Goal: Task Accomplishment & Management: Manage account settings

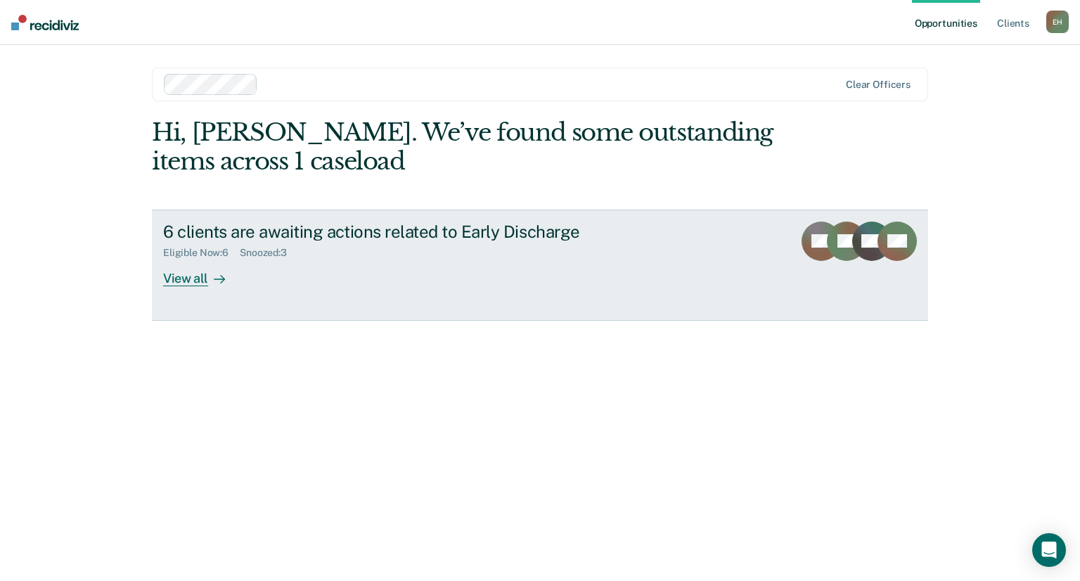
click at [205, 274] on div "View all" at bounding box center [202, 272] width 79 height 27
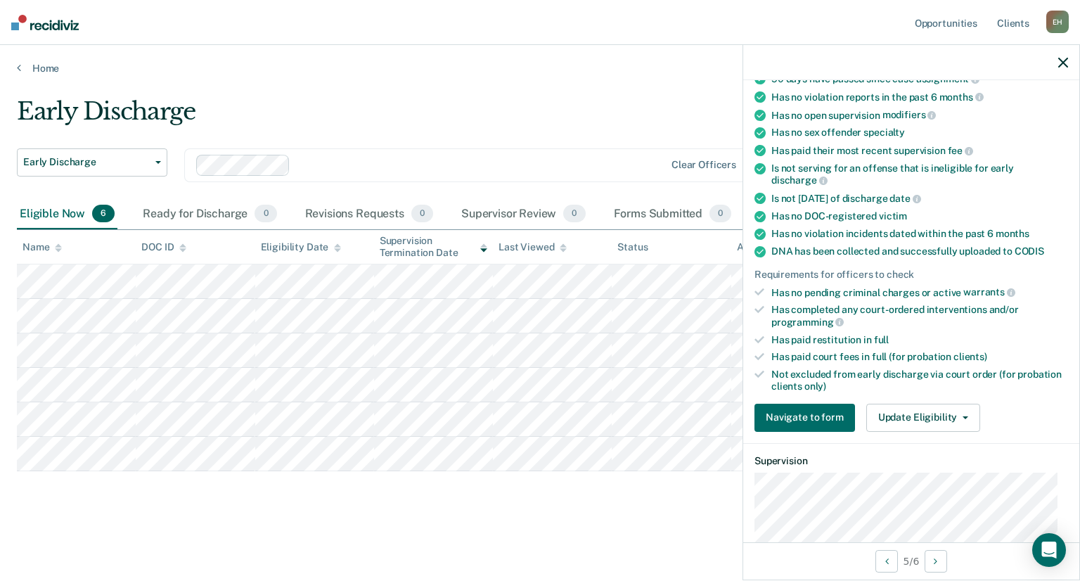
scroll to position [153, 0]
click at [917, 409] on button "Update Eligibility" at bounding box center [923, 416] width 114 height 28
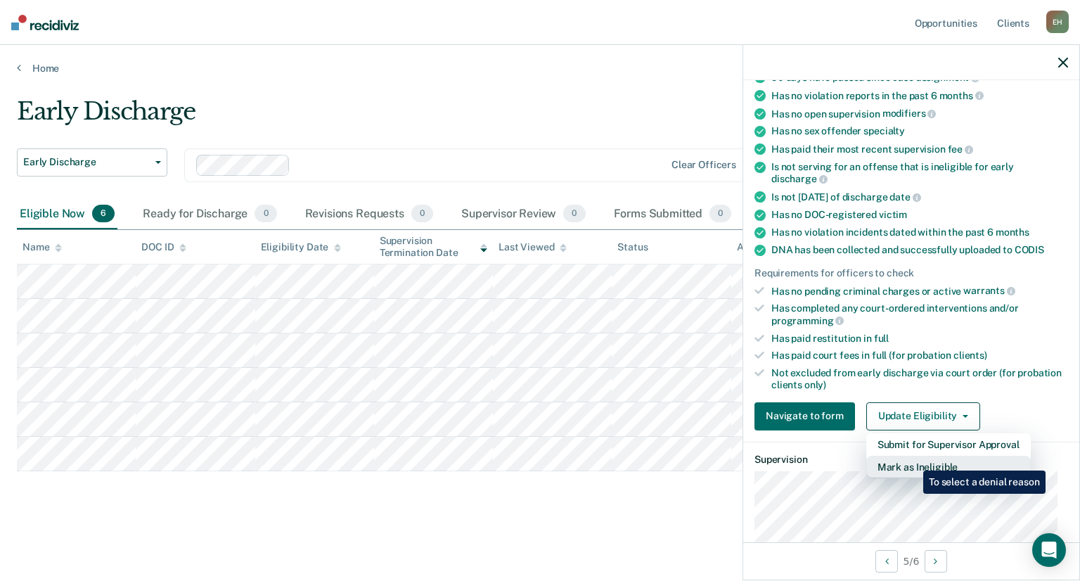
click at [913, 460] on button "Mark as Ineligible" at bounding box center [948, 467] width 165 height 23
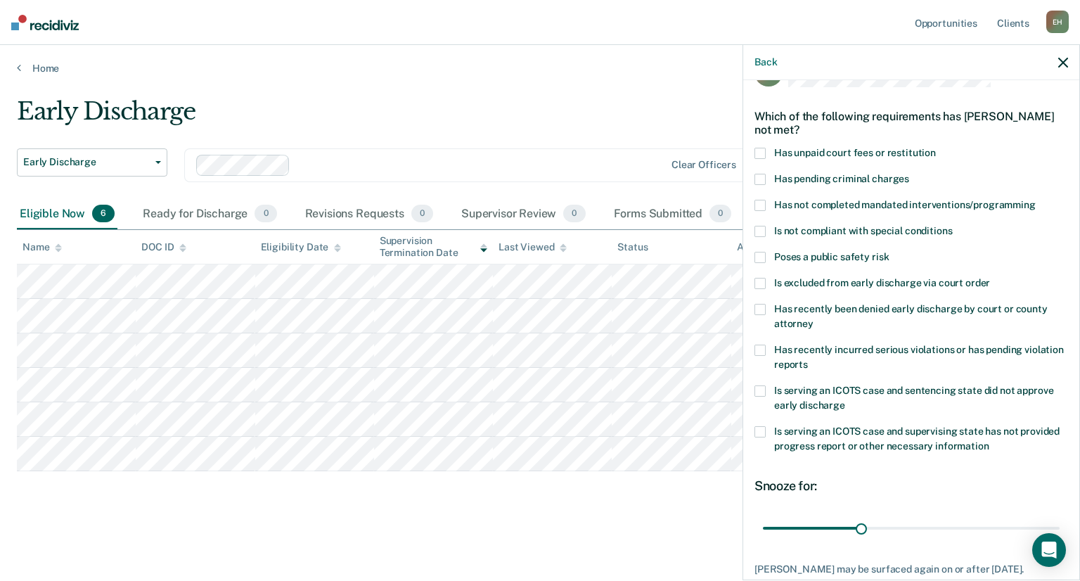
scroll to position [38, 0]
click at [765, 153] on span at bounding box center [760, 154] width 11 height 11
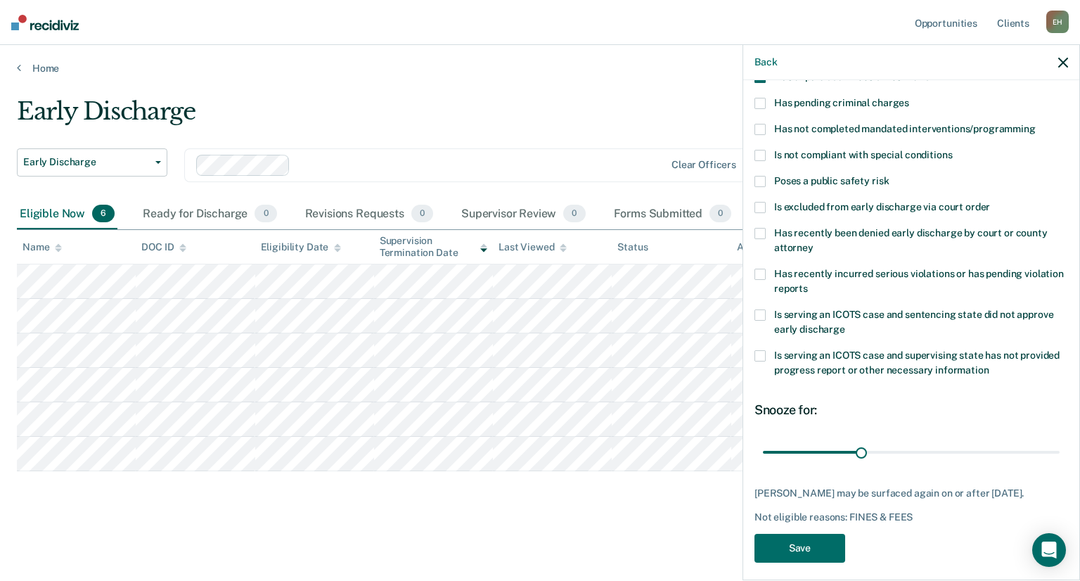
scroll to position [136, 0]
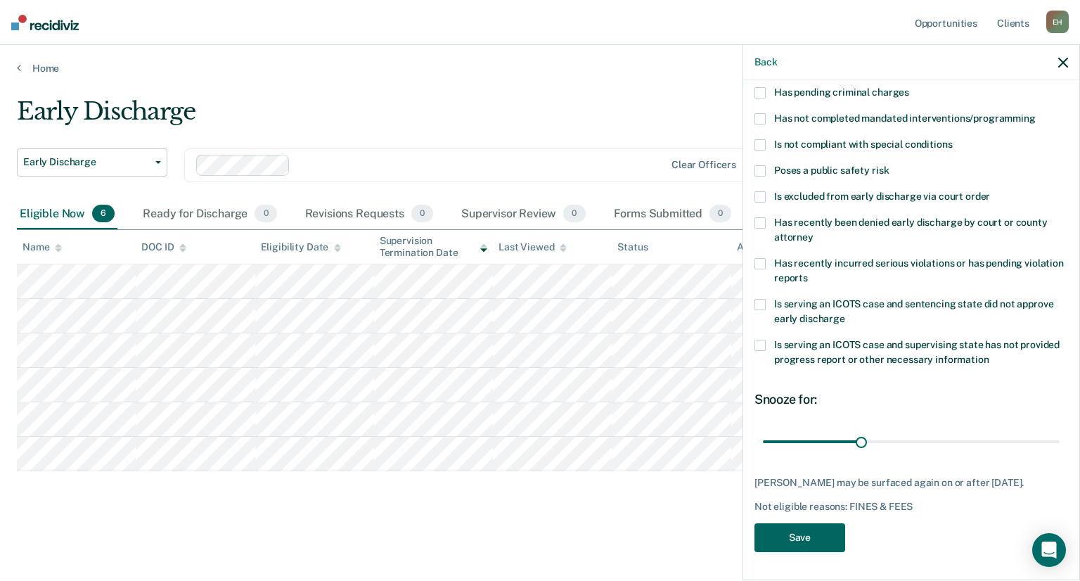
click at [799, 535] on button "Save" at bounding box center [800, 537] width 91 height 29
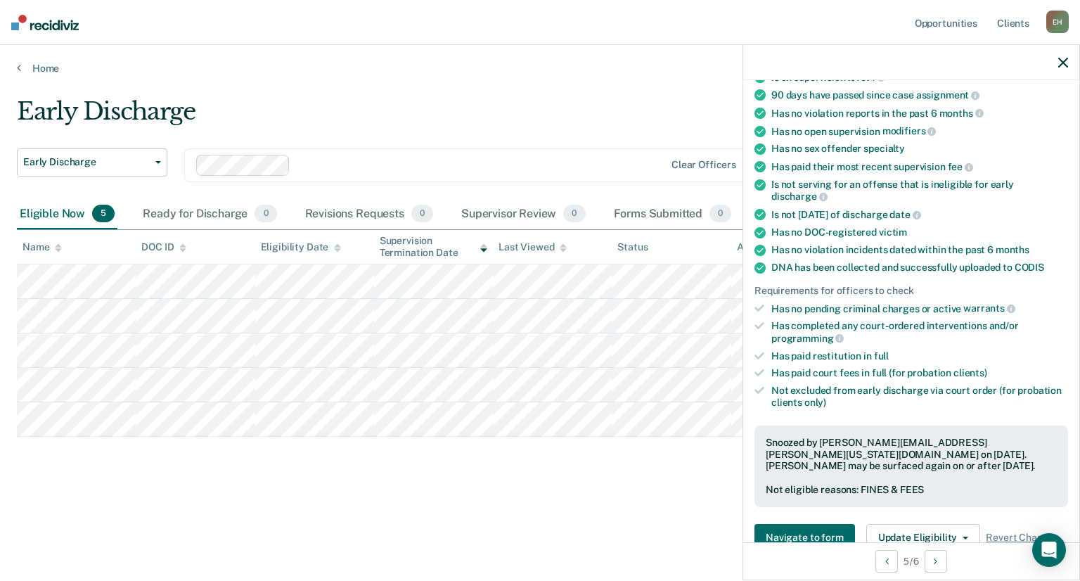
click at [1065, 60] on icon "button" at bounding box center [1063, 63] width 10 height 10
